Goal: Task Accomplishment & Management: Manage account settings

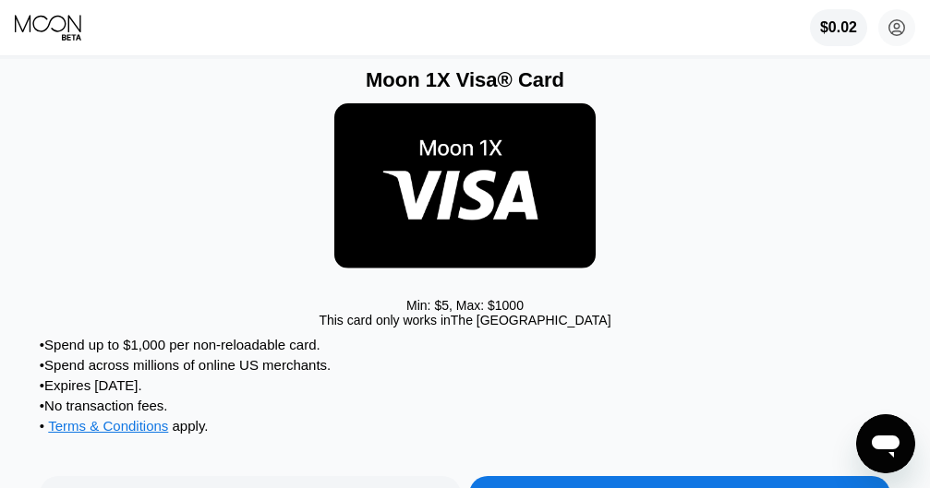
click at [679, 257] on div "Min: $ 5 , Max: $ 1000 This card only works in [GEOGRAPHIC_DATA]" at bounding box center [465, 214] width 850 height 245
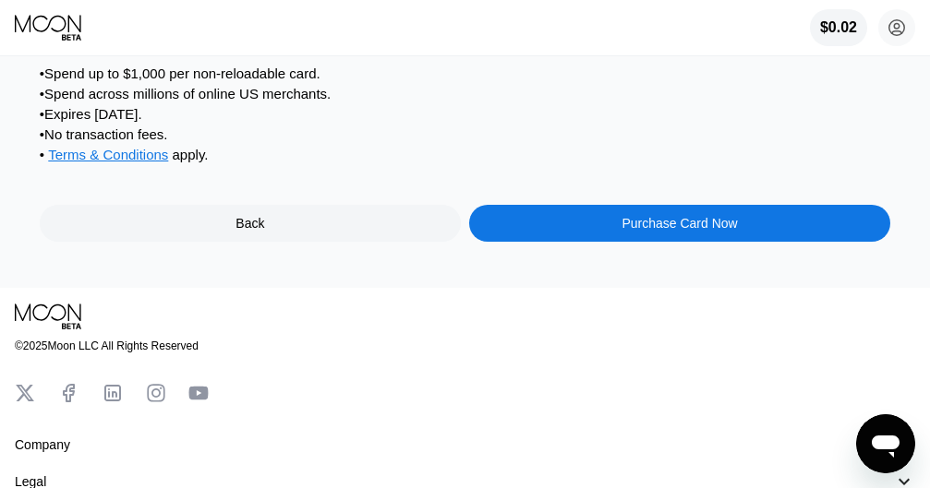
scroll to position [277, 0]
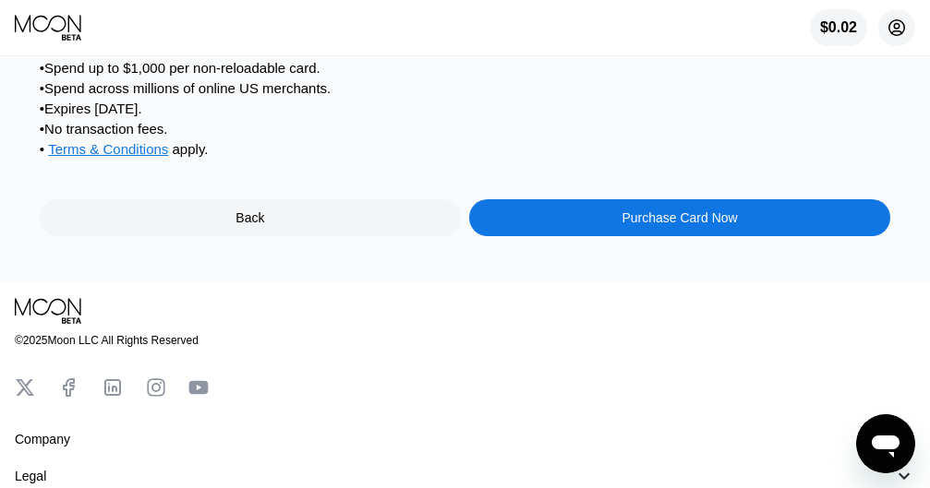
click at [887, 40] on circle at bounding box center [896, 27] width 37 height 37
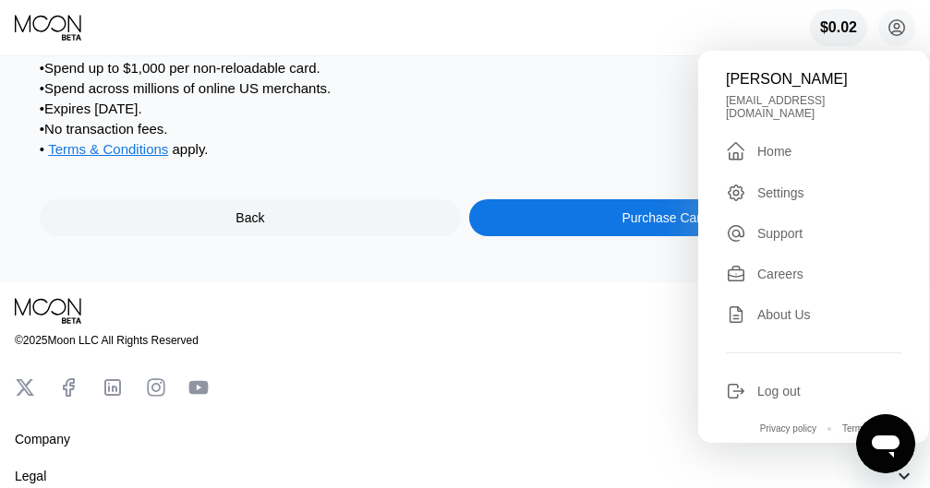
click at [795, 150] on div " Home" at bounding box center [813, 151] width 175 height 22
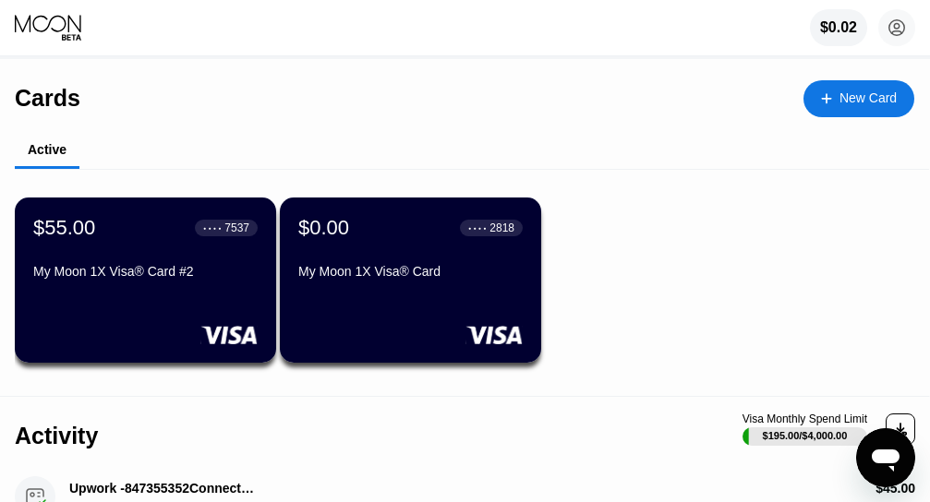
click at [221, 234] on div "● ● ● ● 7537" at bounding box center [226, 228] width 46 height 13
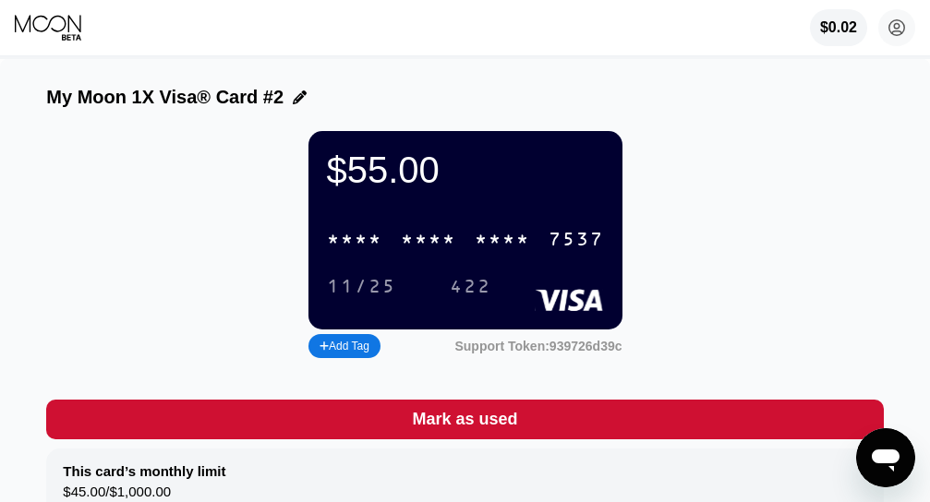
click at [348, 251] on div "* * * *" at bounding box center [354, 240] width 55 height 21
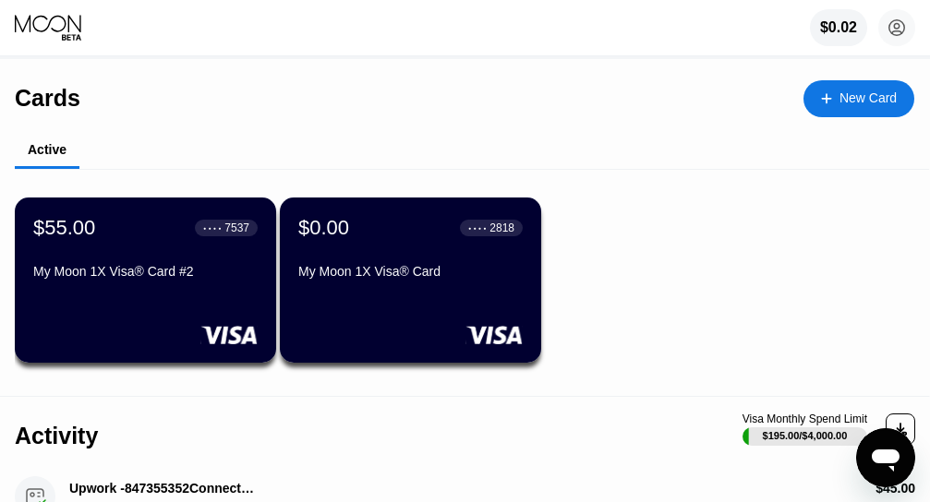
click at [389, 240] on div "$0.00 ● ● ● ● 2818" at bounding box center [410, 228] width 224 height 24
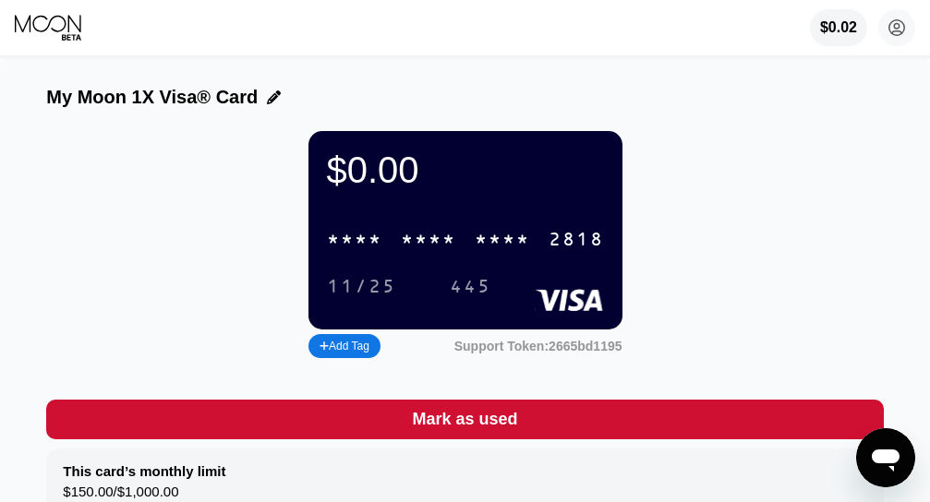
click at [347, 246] on div "* * * *" at bounding box center [354, 240] width 55 height 21
